Goal: Task Accomplishment & Management: Use online tool/utility

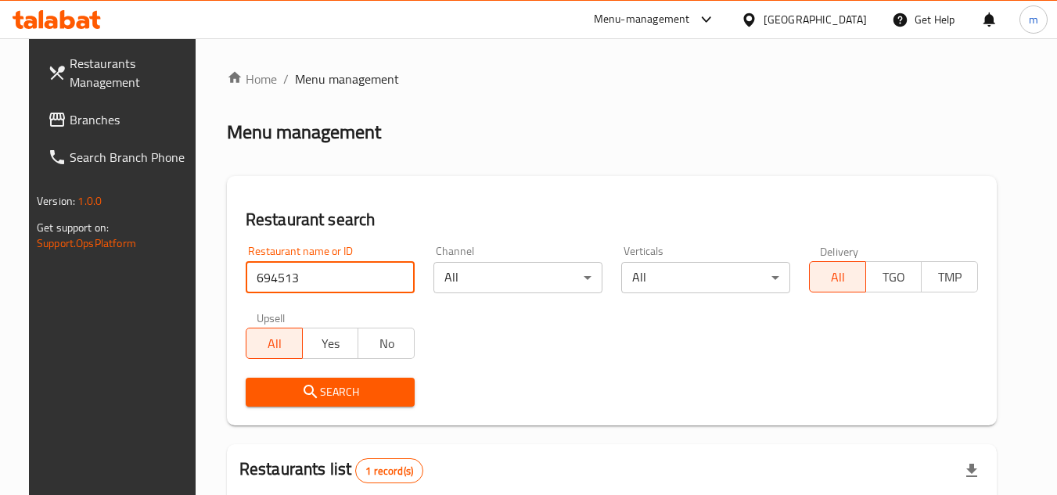
click at [92, 9] on div at bounding box center [56, 19] width 113 height 31
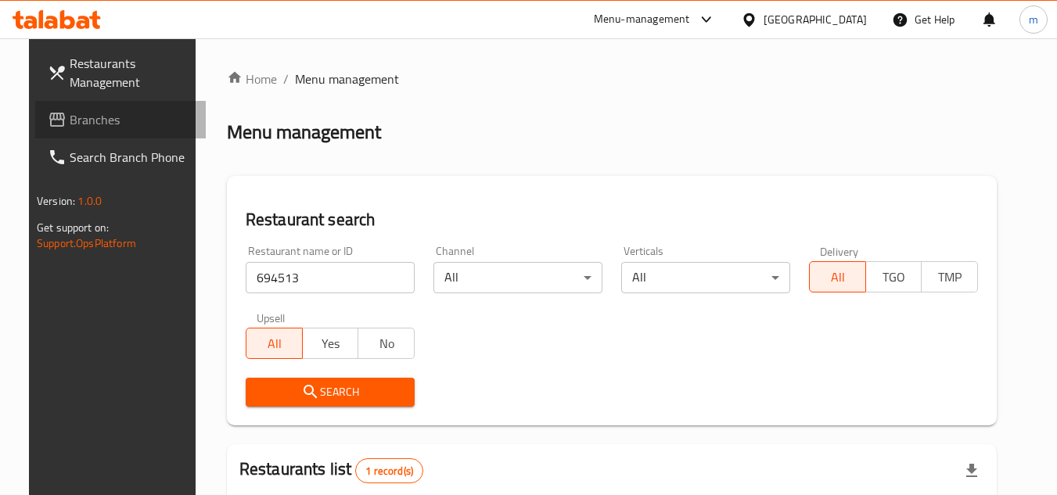
click at [74, 128] on span "Branches" at bounding box center [132, 119] width 124 height 19
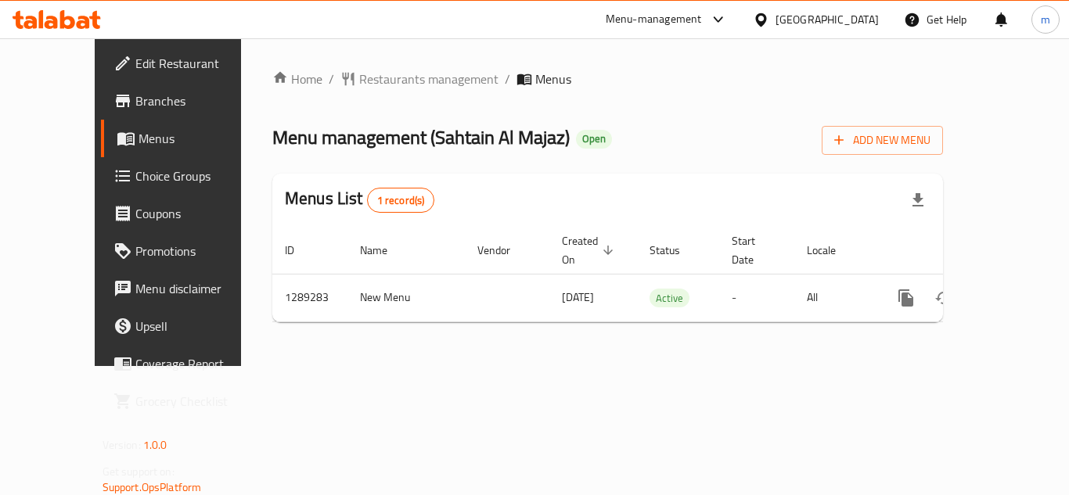
click at [135, 180] on span "Choice Groups" at bounding box center [197, 176] width 125 height 19
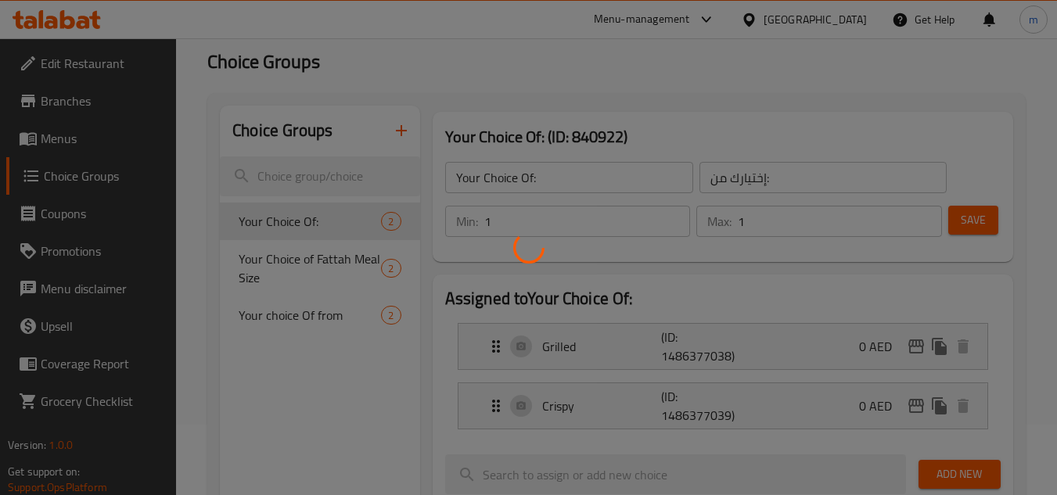
scroll to position [157, 0]
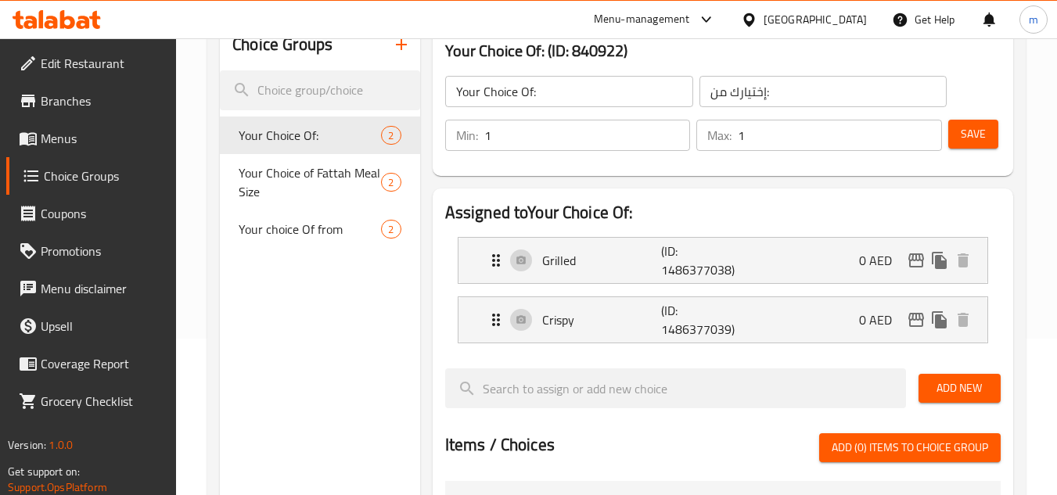
click at [308, 222] on span "Your choice Of from" at bounding box center [310, 229] width 142 height 19
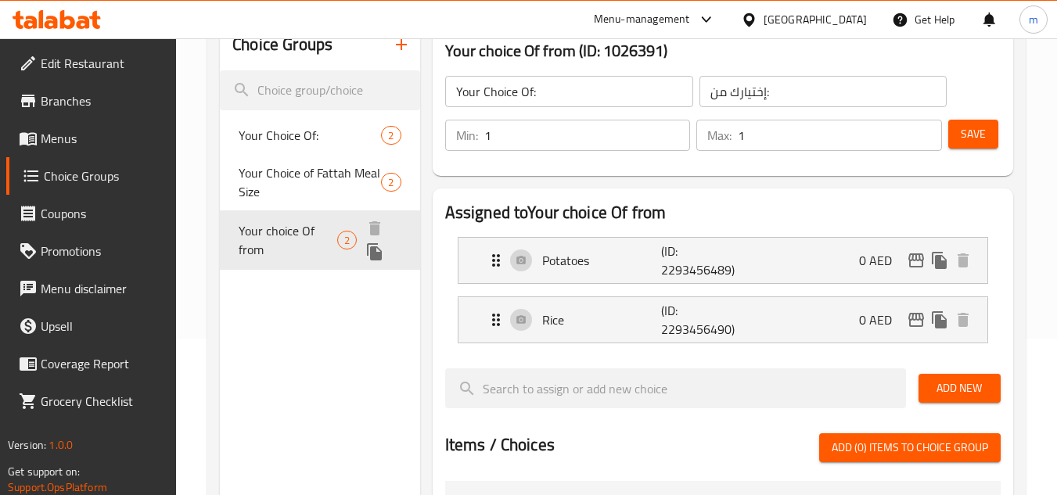
type input "Your choice Of from"
type input "اختيارك من"
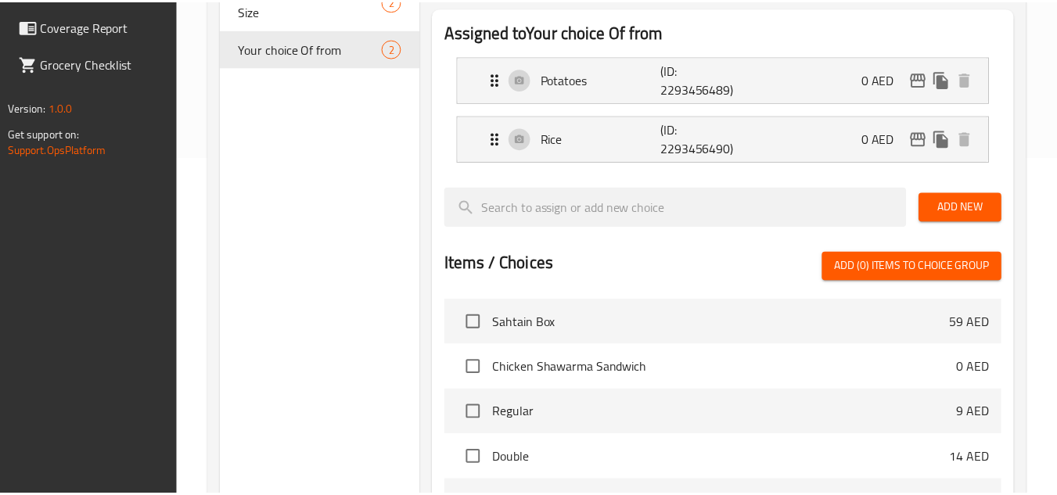
scroll to position [606, 0]
